Goal: Information Seeking & Learning: Learn about a topic

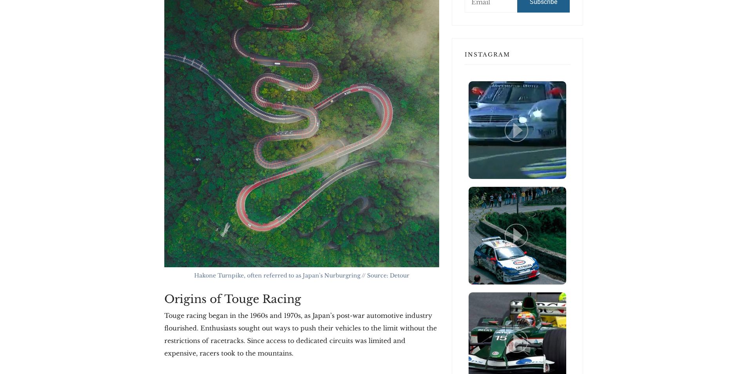
scroll to position [721, 0]
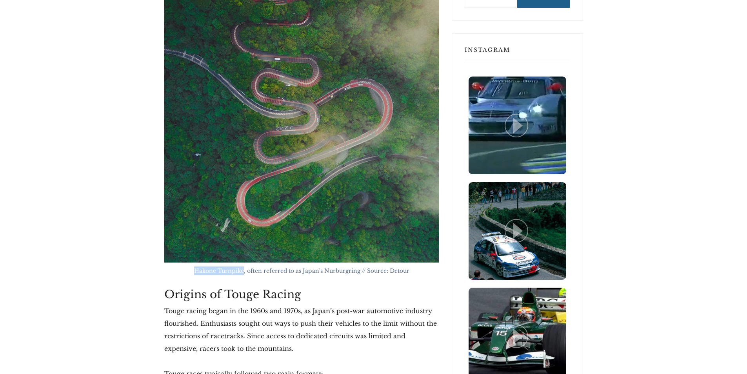
drag, startPoint x: 194, startPoint y: 270, endPoint x: 243, endPoint y: 273, distance: 49.5
click at [243, 273] on figcaption "Hakone Turnpike, often referred to as Japan's Nurburgring // Source: Detour" at bounding box center [301, 270] width 275 height 9
copy span "Hakone Turnpike"
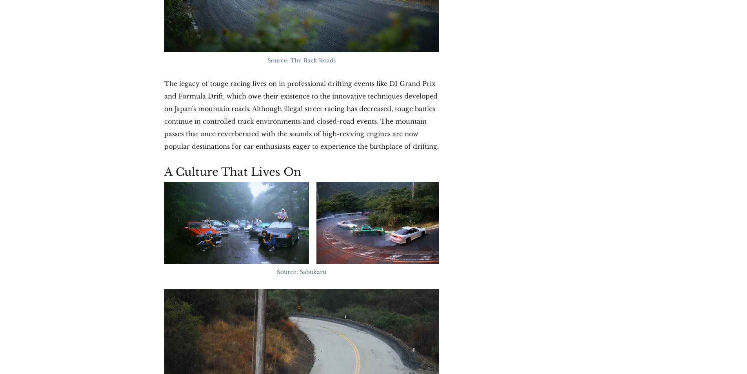
scroll to position [3230, 0]
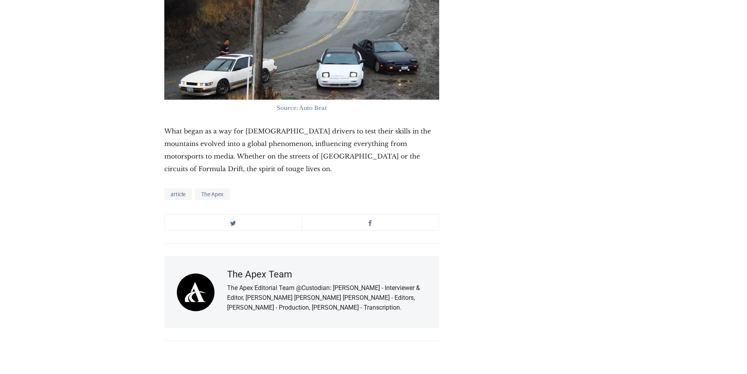
scroll to position [3651, 0]
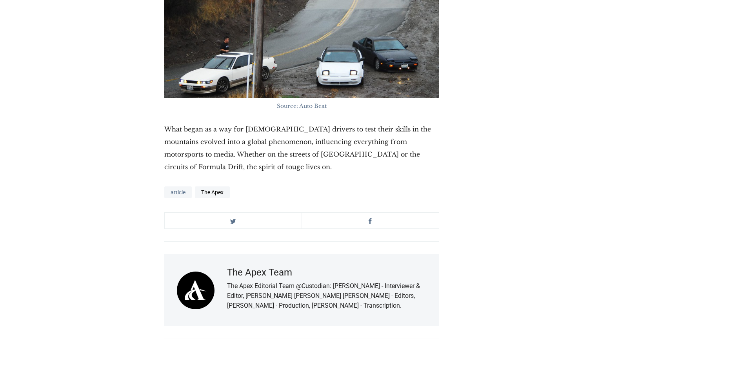
click at [204, 186] on link "The Apex" at bounding box center [212, 192] width 35 height 12
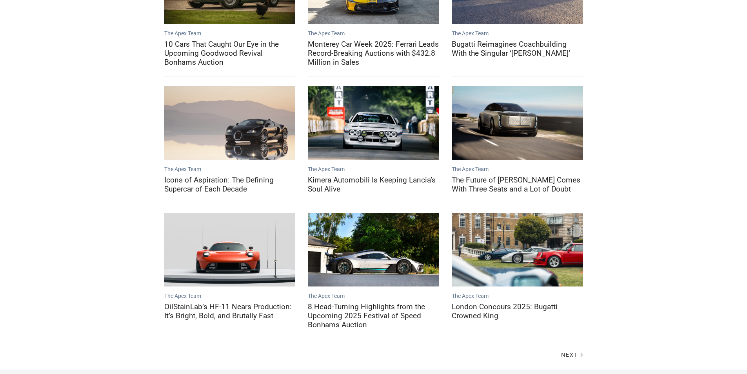
scroll to position [274, 0]
